Goal: Task Accomplishment & Management: Manage account settings

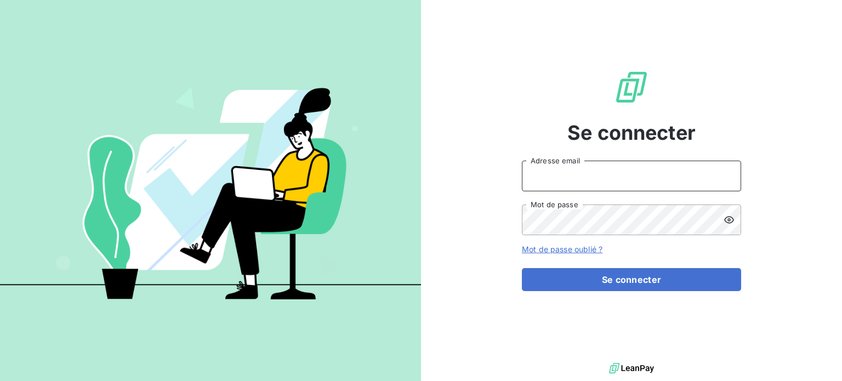
click at [577, 176] on input "Adresse email" at bounding box center [631, 176] width 219 height 31
type input "[EMAIL_ADDRESS][DOMAIN_NAME]"
click at [522, 268] on button "Se connecter" at bounding box center [631, 279] width 219 height 23
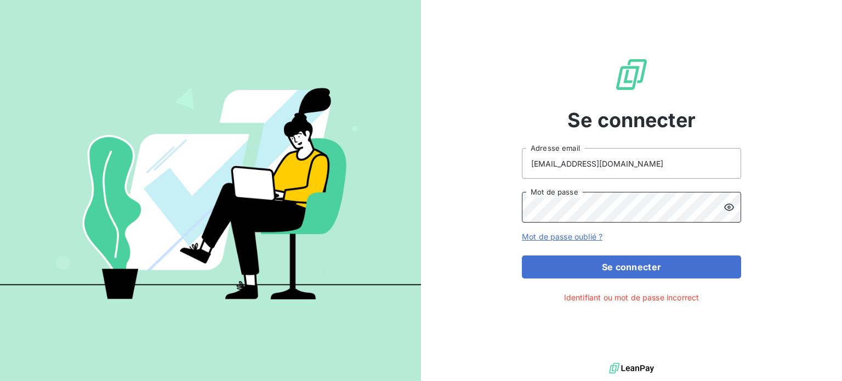
click at [274, 182] on div "Se connecter [EMAIL_ADDRESS][DOMAIN_NAME] Adresse email Mot de passe Mot de pas…" at bounding box center [421, 190] width 842 height 381
click at [522, 255] on button "Se connecter" at bounding box center [631, 266] width 219 height 23
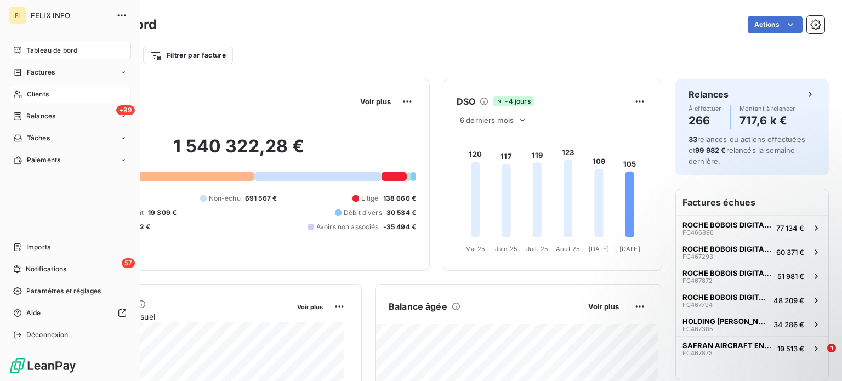
click at [71, 93] on div "Clients" at bounding box center [70, 94] width 122 height 18
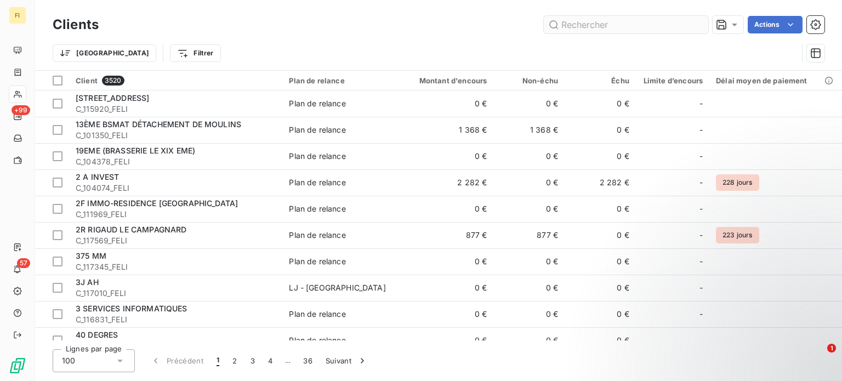
click at [583, 17] on input "text" at bounding box center [626, 25] width 164 height 18
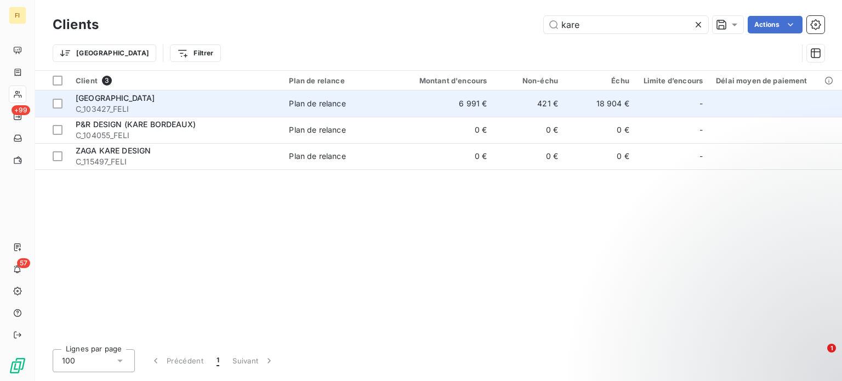
type input "kare"
click at [113, 99] on span "[GEOGRAPHIC_DATA]" at bounding box center [115, 97] width 79 height 9
